Goal: Information Seeking & Learning: Learn about a topic

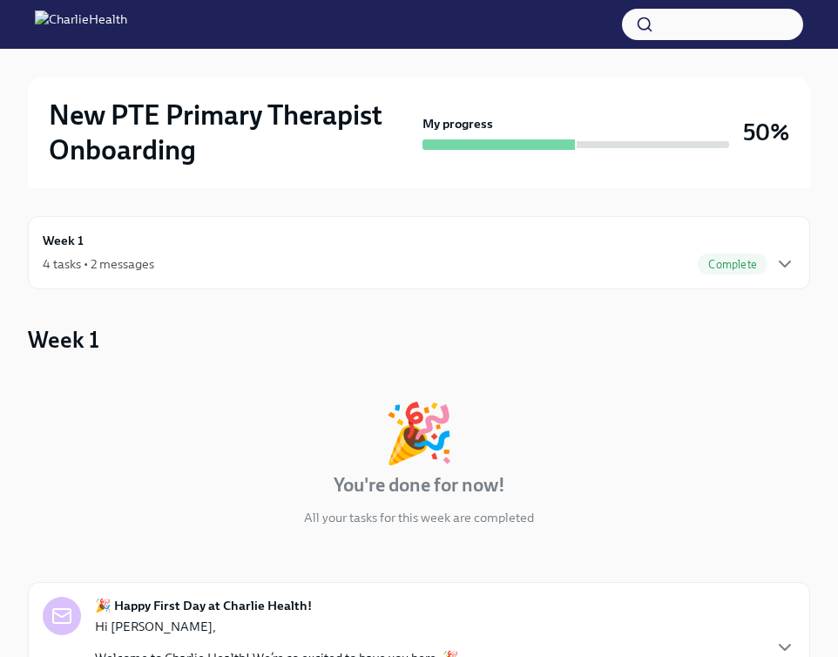
click at [127, 24] on img at bounding box center [81, 24] width 92 height 28
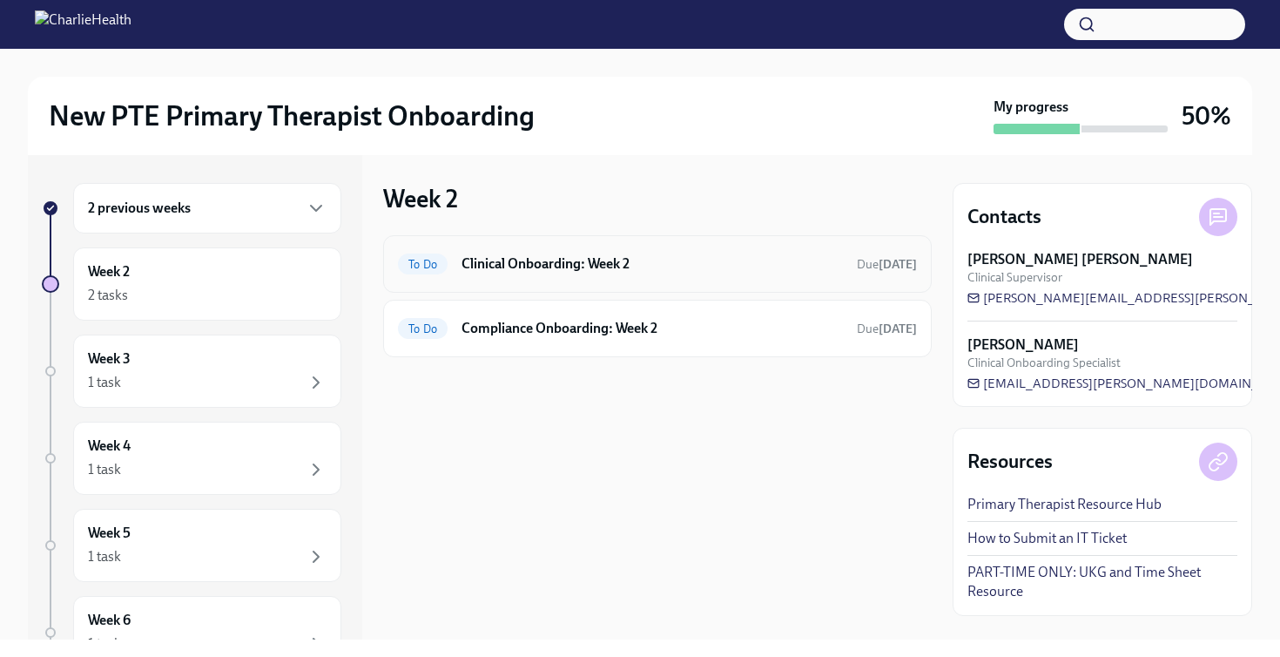
click at [579, 267] on h6 "Clinical Onboarding: Week 2" at bounding box center [652, 263] width 381 height 19
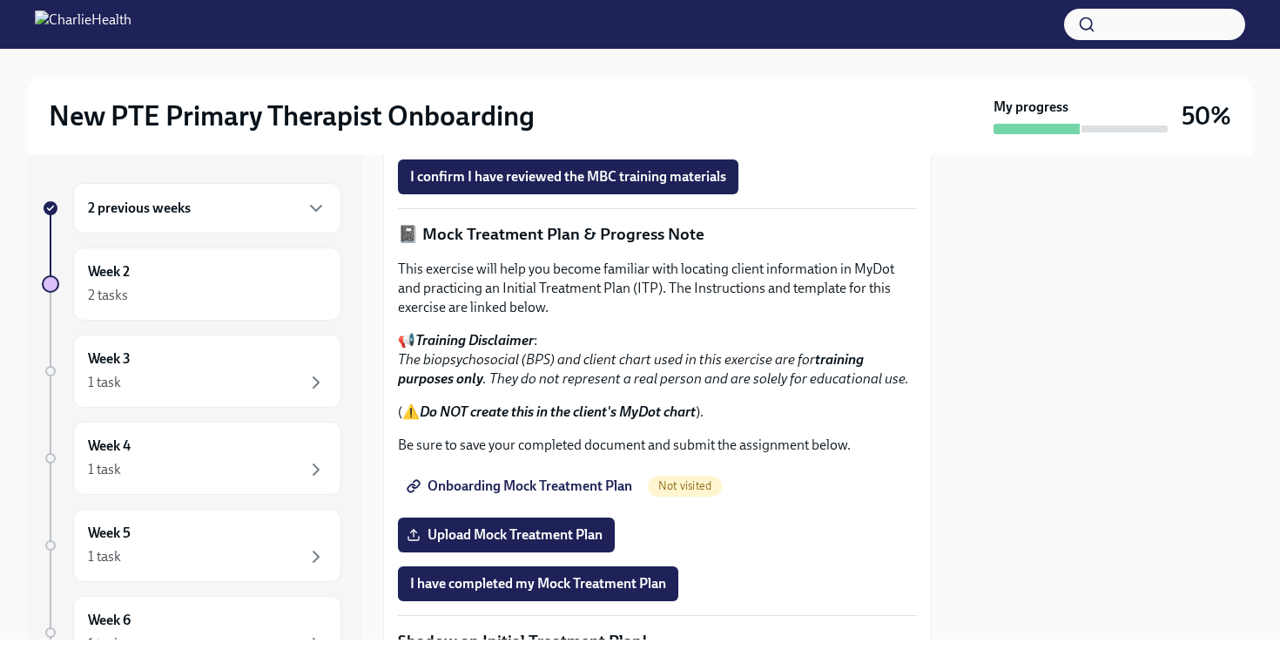
scroll to position [1160, 0]
